Goal: Information Seeking & Learning: Learn about a topic

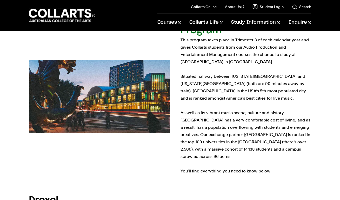
scroll to position [137, 0]
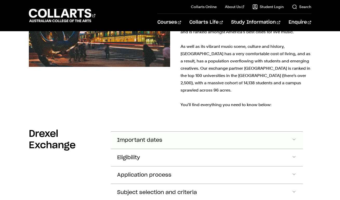
click at [293, 137] on span "Accordion Section" at bounding box center [293, 140] width 5 height 7
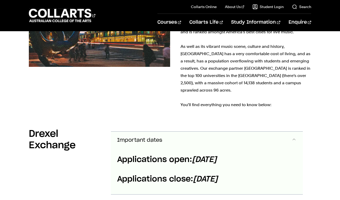
scroll to position [278, 0]
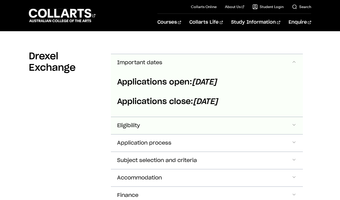
click at [293, 126] on button "Eligibility" at bounding box center [207, 125] width 192 height 17
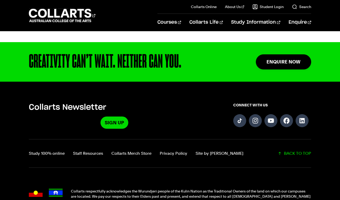
scroll to position [2030, 0]
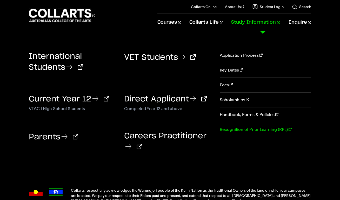
click at [265, 137] on link "Recognition of Prior Learning (RPL)" at bounding box center [265, 129] width 91 height 15
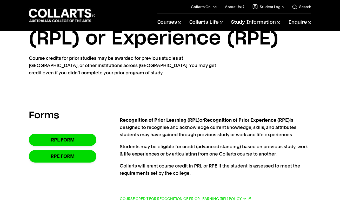
scroll to position [38, 0]
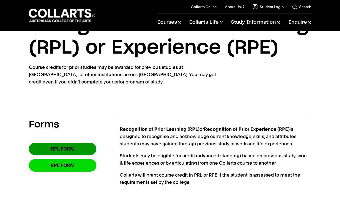
click at [77, 150] on link "RPL Form" at bounding box center [62, 149] width 67 height 12
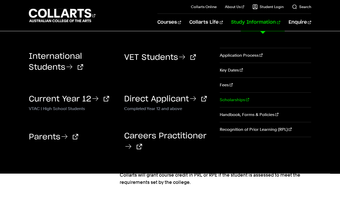
click at [234, 105] on link "Scholarships" at bounding box center [265, 99] width 91 height 15
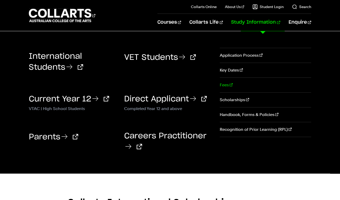
click at [224, 90] on link "Fees" at bounding box center [265, 85] width 91 height 15
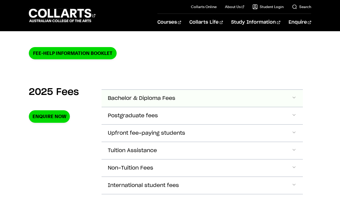
scroll to position [144, 0]
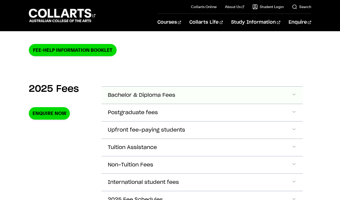
click at [291, 95] on span "Accordion Section" at bounding box center [293, 95] width 5 height 7
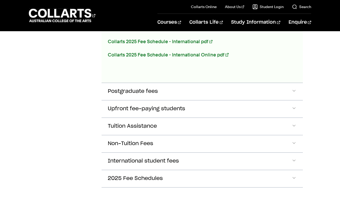
scroll to position [355, 0]
click at [296, 124] on button "Tuition Assistance" at bounding box center [201, 125] width 201 height 17
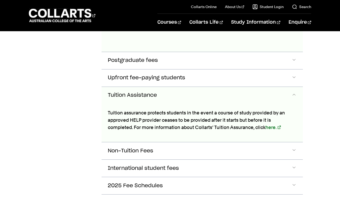
scroll to position [381, 0]
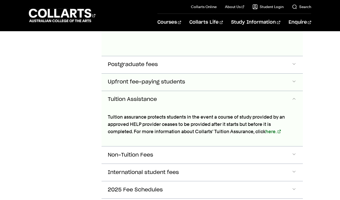
click at [295, 85] on button "Upfront fee-paying students" at bounding box center [201, 81] width 201 height 17
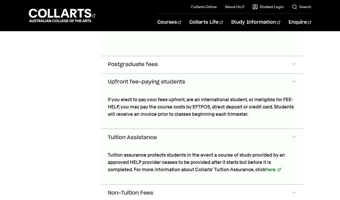
scroll to position [382, 0]
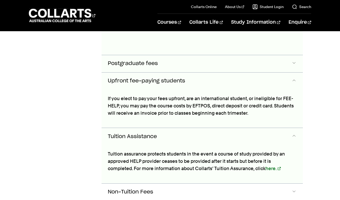
click at [298, 65] on button "Postgraduate fees" at bounding box center [201, 63] width 201 height 17
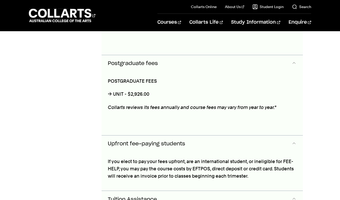
scroll to position [390, 0]
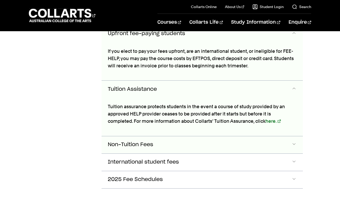
click at [294, 144] on span "Accordion Section" at bounding box center [293, 144] width 5 height 7
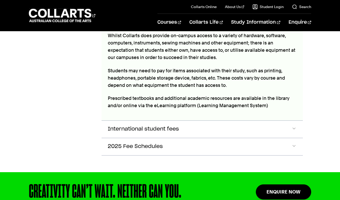
scroll to position [640, 0]
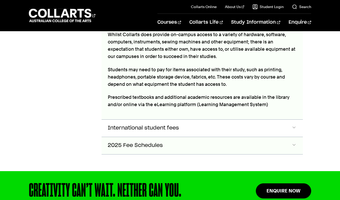
click at [287, 138] on button "2025 Fee Schedules" at bounding box center [201, 145] width 201 height 17
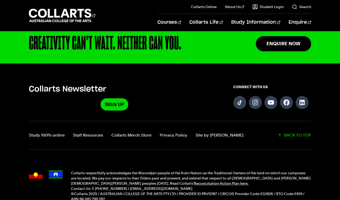
scroll to position [869, 0]
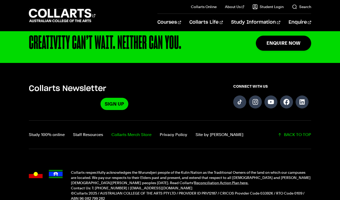
click at [141, 131] on link "Collarts Merch Store" at bounding box center [131, 134] width 40 height 7
